Goal: Navigation & Orientation: Find specific page/section

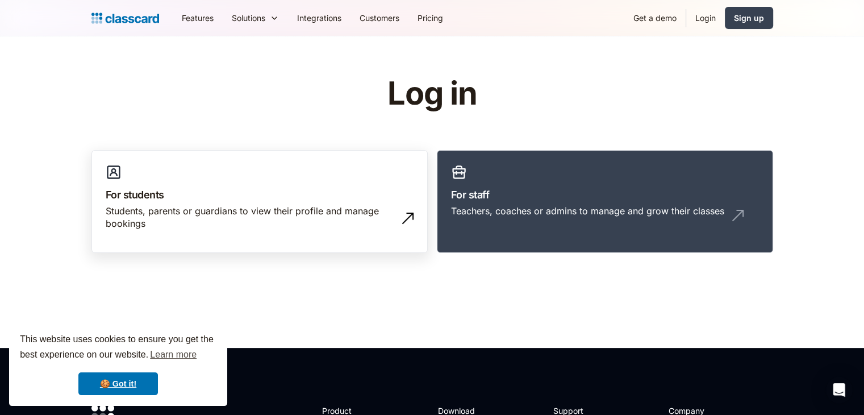
click at [247, 194] on h3 "For students" at bounding box center [260, 194] width 308 height 15
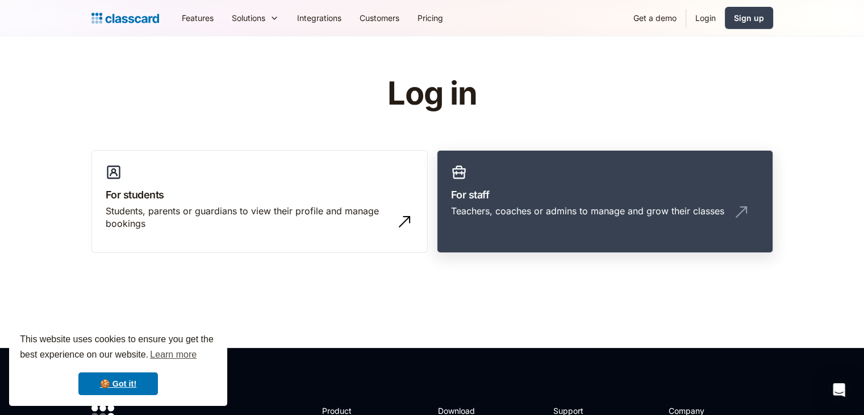
click at [662, 188] on h3 "For staff" at bounding box center [605, 194] width 308 height 15
